Goal: Task Accomplishment & Management: Complete application form

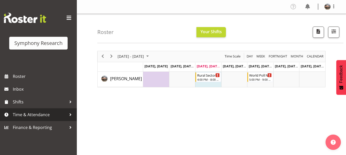
click at [32, 114] on span "Time & Attendance" at bounding box center [40, 115] width 54 height 8
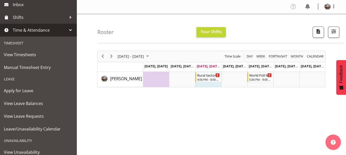
scroll to position [115, 0]
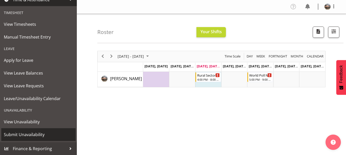
click at [23, 135] on span "Submit Unavailability" at bounding box center [38, 135] width 69 height 8
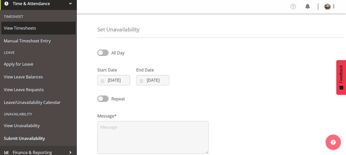
scroll to position [115, 0]
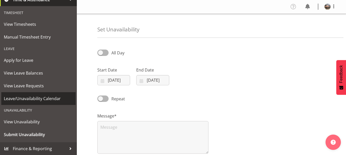
click at [25, 99] on span "Leave/Unavailability Calendar" at bounding box center [38, 99] width 69 height 8
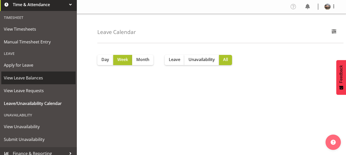
scroll to position [115, 0]
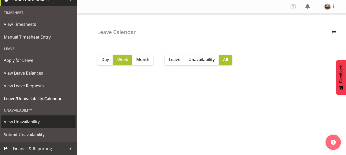
click at [25, 123] on span "View Unavailability" at bounding box center [38, 122] width 69 height 8
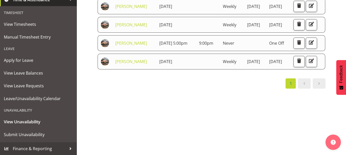
scroll to position [74, 0]
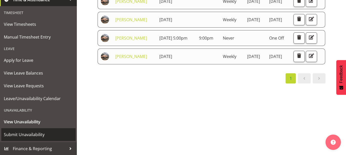
click at [21, 132] on span "Submit Unavailability" at bounding box center [38, 135] width 69 height 8
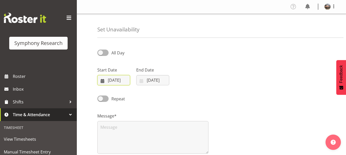
click at [112, 82] on input "[DATE]" at bounding box center [113, 80] width 33 height 10
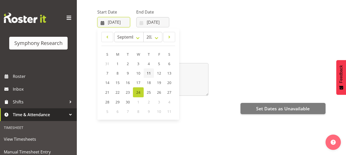
scroll to position [56, 0]
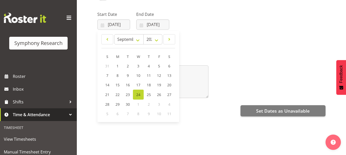
click at [159, 104] on span "3" at bounding box center [159, 104] width 2 height 5
click at [114, 24] on input "24/09/2025" at bounding box center [113, 24] width 33 height 10
click at [158, 105] on span "3" at bounding box center [159, 104] width 2 height 5
click at [138, 40] on select "January February March April May June July August September October November De…" at bounding box center [128, 39] width 29 height 10
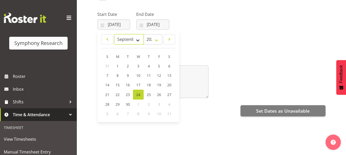
select select "9"
click at [114, 34] on select "January February March April May June July August September October November De…" at bounding box center [128, 39] width 29 height 10
click at [158, 66] on span "3" at bounding box center [159, 66] width 2 height 5
type input "[DATE]"
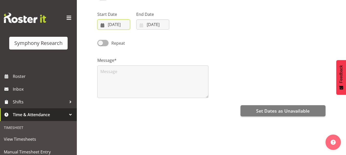
click at [113, 24] on input "[DATE]" at bounding box center [113, 24] width 33 height 10
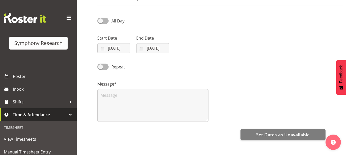
scroll to position [14, 0]
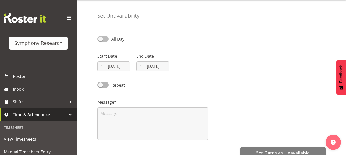
click at [101, 39] on span at bounding box center [102, 39] width 11 height 6
click at [101, 39] on input "All Day" at bounding box center [98, 38] width 3 height 3
checkbox input "true"
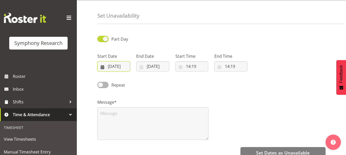
click at [110, 65] on input "[DATE]" at bounding box center [113, 66] width 33 height 10
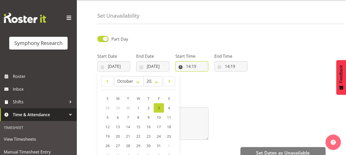
click at [190, 65] on input "14:19" at bounding box center [191, 66] width 33 height 10
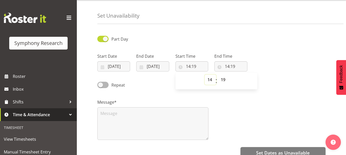
click at [210, 79] on select "00 01 02 03 04 05 06 07 08 09 10 11 12 13 14 15 16 17 18 19 20 21 22 23" at bounding box center [210, 80] width 12 height 10
select select "17"
click at [204, 75] on select "00 01 02 03 04 05 06 07 08 09 10 11 12 13 14 15 16 17 18 19 20 21 22 23" at bounding box center [210, 80] width 12 height 10
type input "17:19"
click at [221, 78] on select "00 01 02 03 04 05 06 07 08 09 10 11 12 13 14 15 16 17 18 19 20 21 22 23 24 25 2…" at bounding box center [224, 80] width 12 height 10
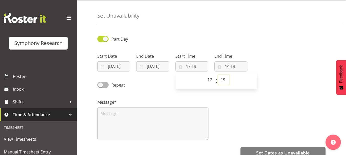
select select "0"
click at [218, 75] on select "00 01 02 03 04 05 06 07 08 09 10 11 12 13 14 15 16 17 18 19 20 21 22 23 24 25 2…" at bounding box center [224, 80] width 12 height 10
type input "17:00"
click at [229, 65] on input "14:19" at bounding box center [230, 66] width 33 height 10
click at [247, 80] on select "00 01 02 03 04 05 06 07 08 09 10 11 12 13 14 15 16 17 18 19 20 21 22 23" at bounding box center [249, 80] width 12 height 10
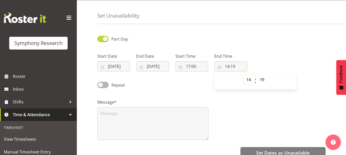
select select "21"
click at [243, 75] on select "00 01 02 03 04 05 06 07 08 09 10 11 12 13 14 15 16 17 18 19 20 21 22 23" at bounding box center [249, 80] width 12 height 10
type input "21:19"
select select "0"
type input "21:00"
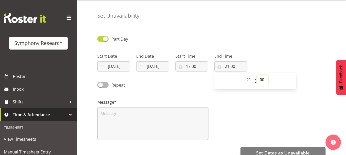
select select "1"
type input "21:01"
select select "2"
type input "21:02"
select select "3"
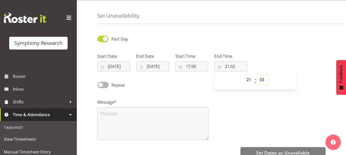
type input "21:03"
select select "2"
type input "21:02"
select select "1"
type input "21:01"
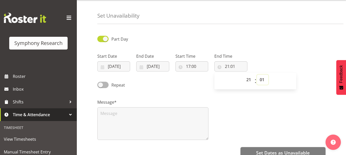
select select "0"
type input "21:00"
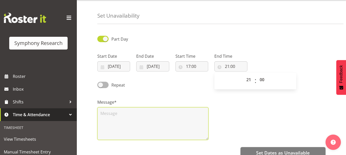
click at [186, 119] on textarea at bounding box center [152, 123] width 111 height 33
type textarea "L"
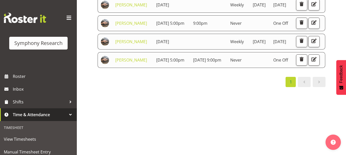
scroll to position [100, 0]
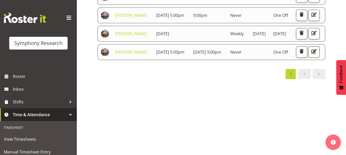
click at [312, 55] on span "button" at bounding box center [313, 51] width 7 height 7
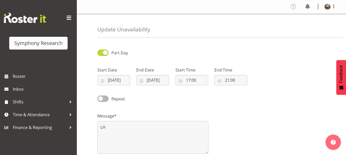
select select "8"
select select "2025"
click at [151, 80] on input "[DATE]" at bounding box center [152, 80] width 33 height 10
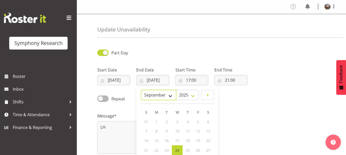
click at [171, 95] on select "January February March April May June July August September October November De…" at bounding box center [158, 95] width 35 height 10
select select "9"
click at [141, 90] on select "January February March April May June July August September October November De…" at bounding box center [158, 95] width 35 height 10
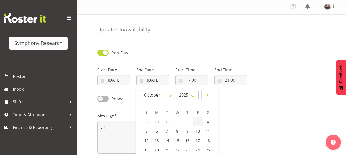
click at [197, 120] on span "3" at bounding box center [197, 121] width 2 height 5
type input "03/10/2025"
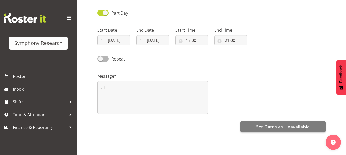
scroll to position [50, 0]
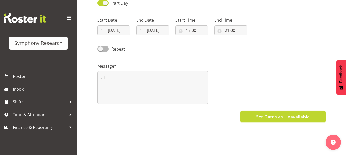
click at [276, 113] on button "Set Dates as Unavailable" at bounding box center [282, 116] width 85 height 11
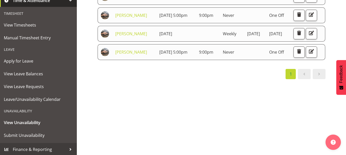
scroll to position [115, 0]
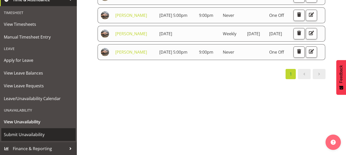
click at [18, 136] on span "Submit Unavailability" at bounding box center [38, 135] width 69 height 8
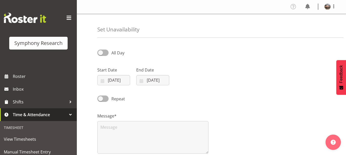
select select "8"
select select "2025"
click at [112, 81] on input "24/09/2025" at bounding box center [113, 80] width 33 height 10
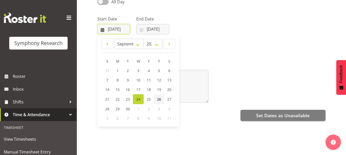
scroll to position [58, 0]
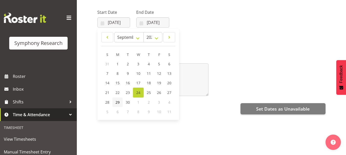
click at [117, 104] on span "29" at bounding box center [117, 102] width 4 height 5
type input "29/09/2025"
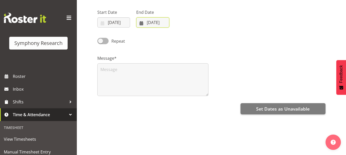
click at [150, 23] on input "24/09/2025" at bounding box center [152, 22] width 33 height 10
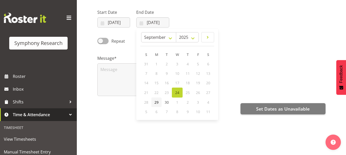
click at [158, 103] on span "29" at bounding box center [156, 102] width 4 height 5
type input "29/09/2025"
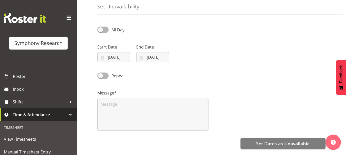
scroll to position [22, 0]
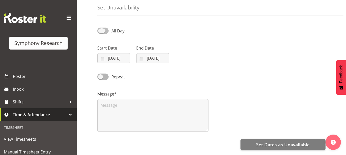
click at [100, 31] on span at bounding box center [102, 31] width 11 height 6
click at [100, 31] on input "All Day" at bounding box center [98, 30] width 3 height 3
checkbox input "true"
select select "14"
select select "21"
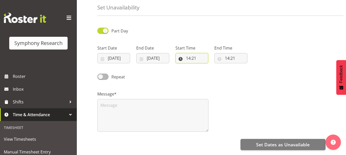
click at [190, 57] on input "14:21" at bounding box center [191, 58] width 33 height 10
click at [189, 59] on input "14:21" at bounding box center [191, 58] width 33 height 10
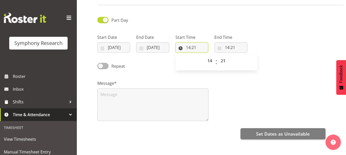
scroll to position [35, 0]
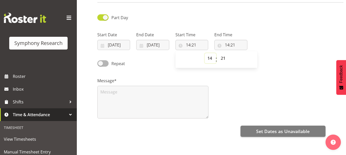
click at [209, 57] on select "00 01 02 03 04 05 06 07 08 09 10 11 12 13 14 15 16 17 18 19 20 21 22 23" at bounding box center [210, 58] width 12 height 10
select select "17"
click at [204, 53] on select "00 01 02 03 04 05 06 07 08 09 10 11 12 13 14 15 16 17 18 19 20 21 22 23" at bounding box center [210, 58] width 12 height 10
type input "17:21"
select select "18"
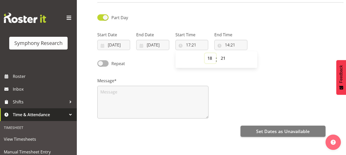
type input "18:21"
select select "17"
type input "17:21"
select select "20"
type input "17:20"
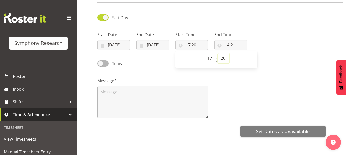
select select "0"
type input "17:00"
select select "1"
type input "17:01"
select select "0"
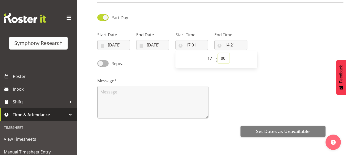
type input "17:00"
click at [226, 46] on input "14:21" at bounding box center [230, 45] width 33 height 10
click at [249, 60] on select "00 01 02 03 04 05 06 07 08 09 10 11 12 13 14 15 16 17 18 19 20 21 22 23" at bounding box center [249, 58] width 12 height 10
select select "21"
click at [243, 53] on select "00 01 02 03 04 05 06 07 08 09 10 11 12 13 14 15 16 17 18 19 20 21 22 23" at bounding box center [249, 58] width 12 height 10
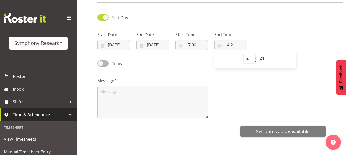
type input "21:21"
select select "0"
type input "21:00"
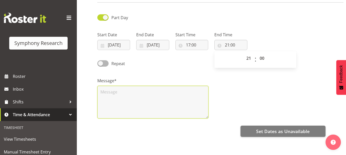
click at [119, 111] on textarea at bounding box center [152, 102] width 111 height 33
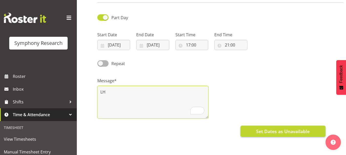
type textarea "LH"
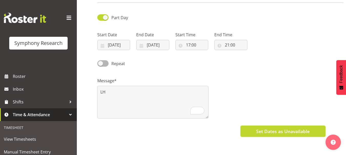
click at [279, 129] on span "Set Dates as Unavailable" at bounding box center [282, 131] width 53 height 7
